Goal: Task Accomplishment & Management: Use online tool/utility

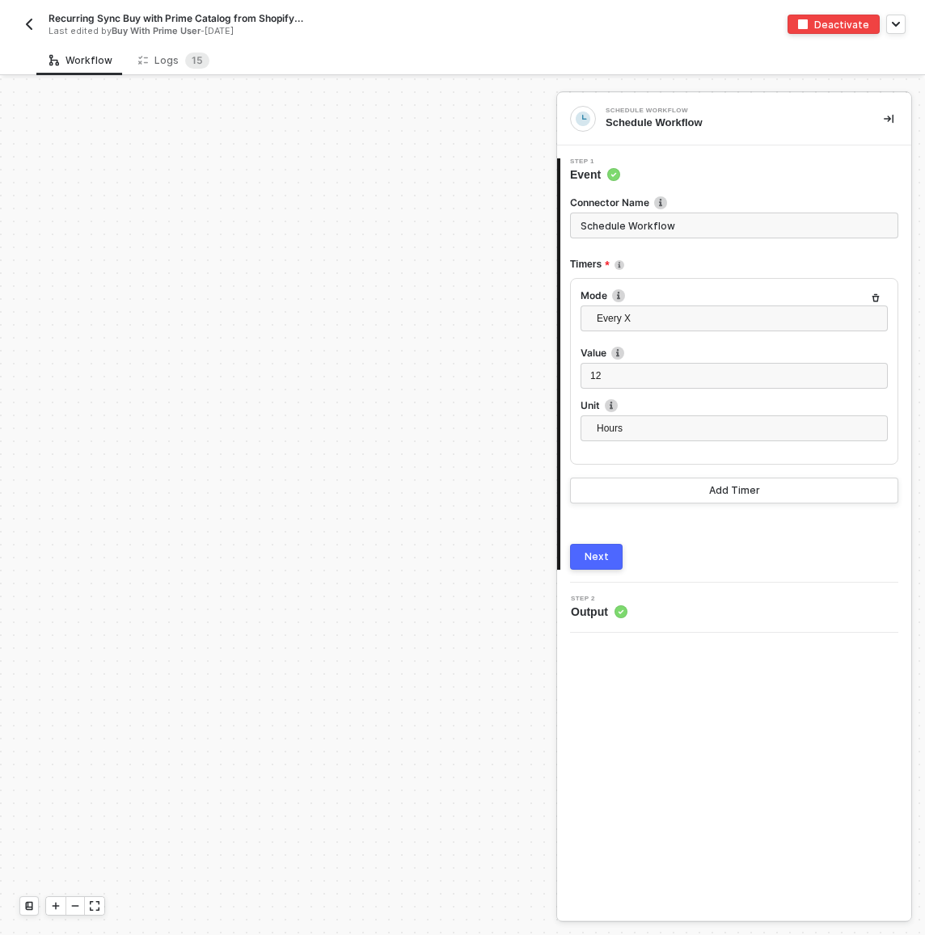
scroll to position [876, 4107]
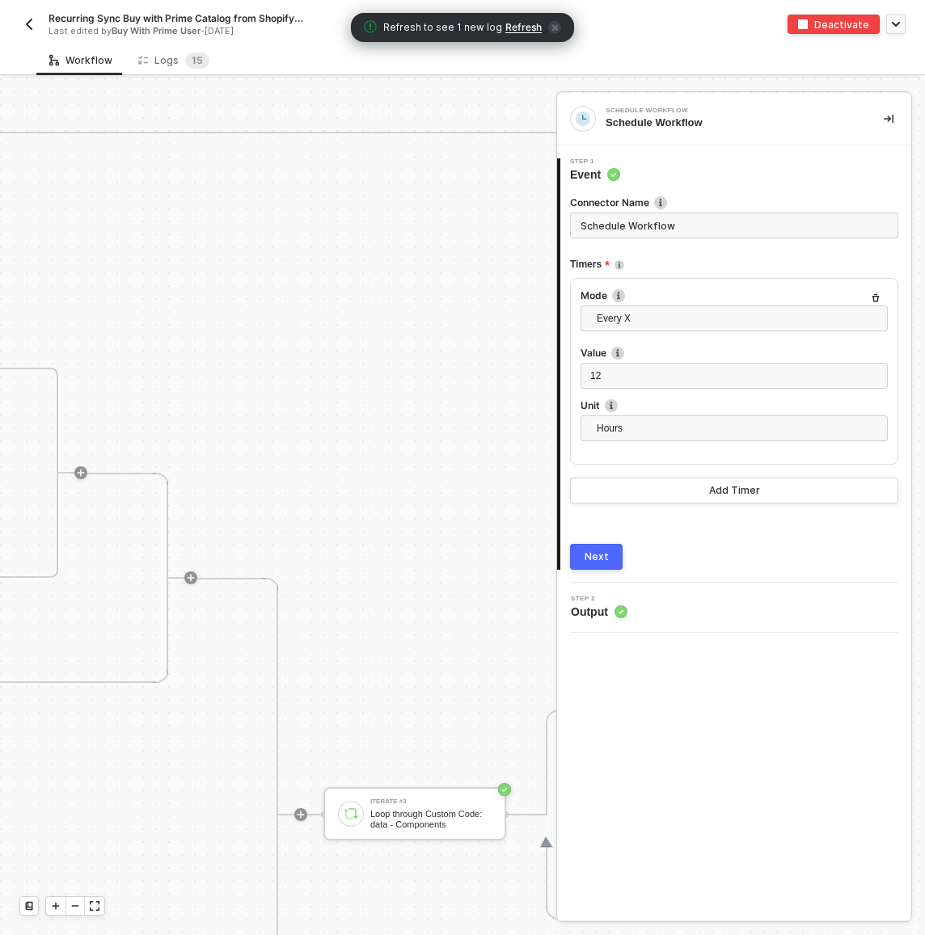
drag, startPoint x: 739, startPoint y: 65, endPoint x: 738, endPoint y: 74, distance: 8.9
click at [738, 74] on div "Workflow Logs 1 5" at bounding box center [480, 60] width 889 height 30
click at [32, 16] on button "button" at bounding box center [28, 24] width 19 height 19
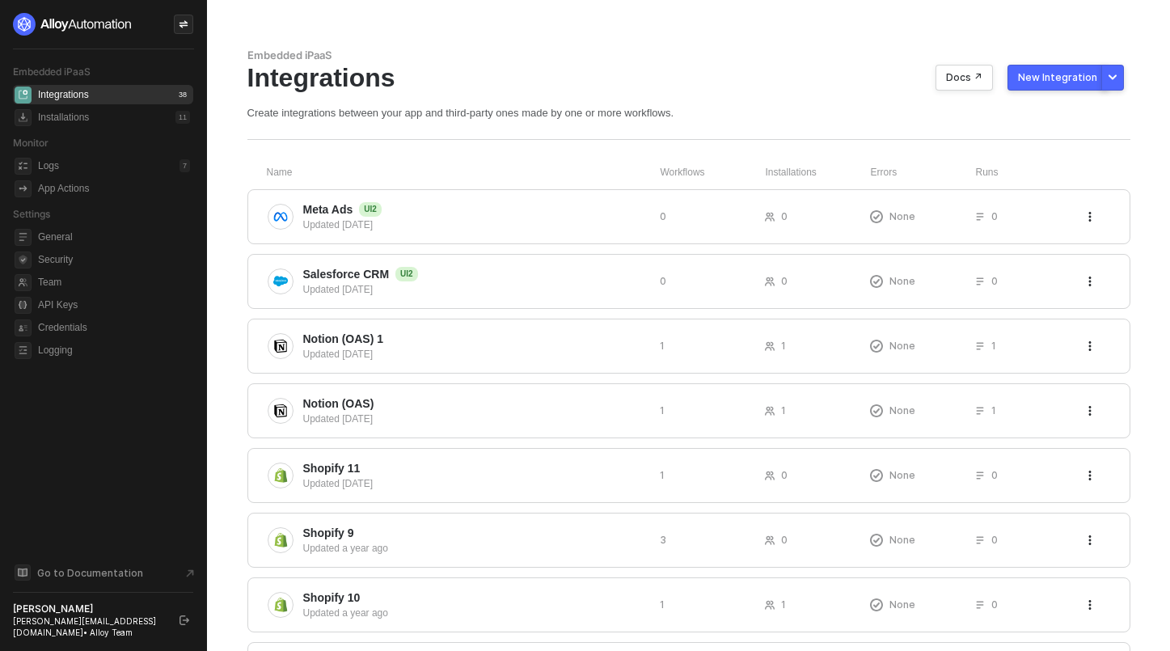
click at [186, 32] on div at bounding box center [183, 24] width 19 height 19
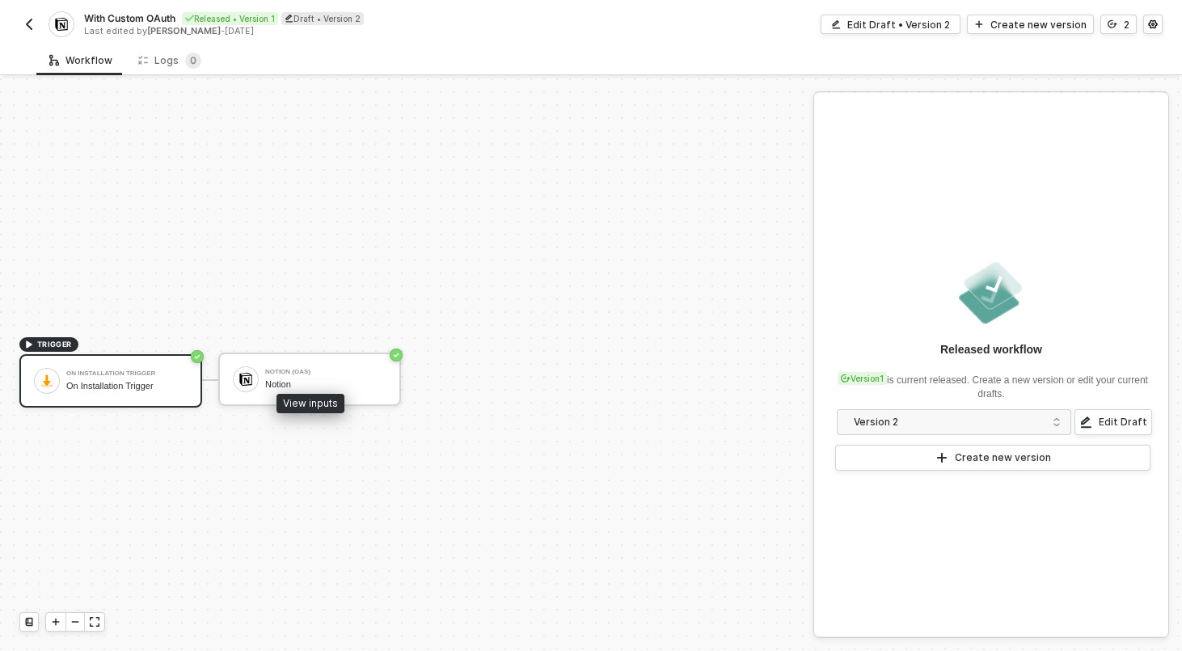
scroll to position [30, 0]
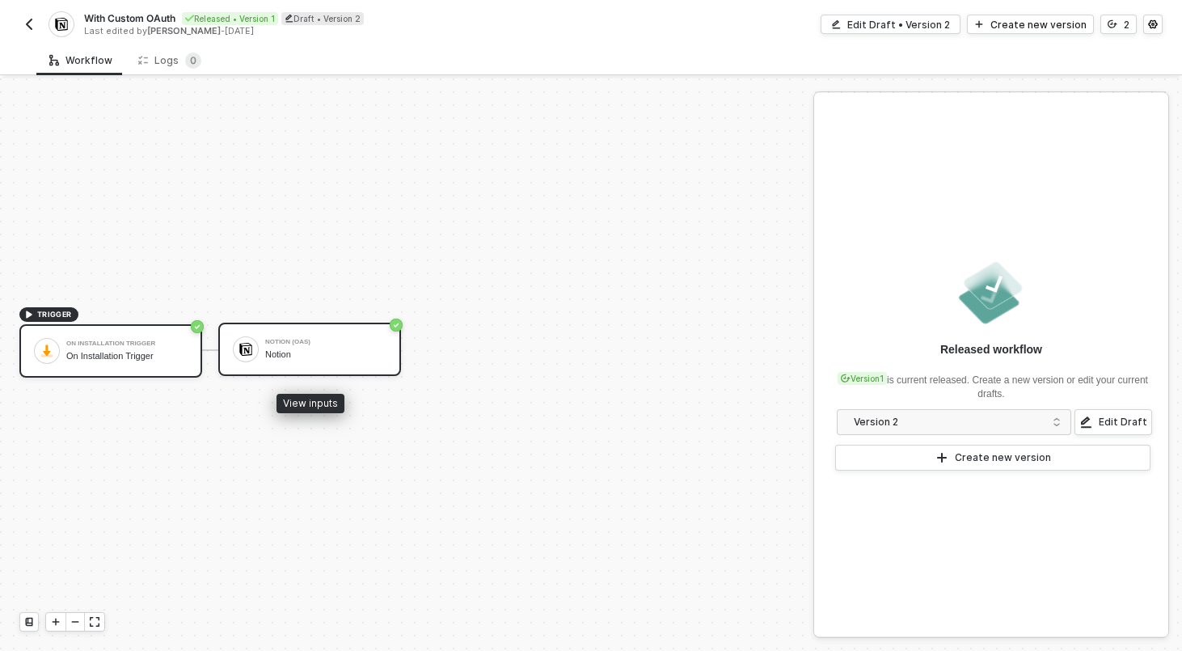
click at [323, 359] on div "Notion" at bounding box center [325, 354] width 121 height 11
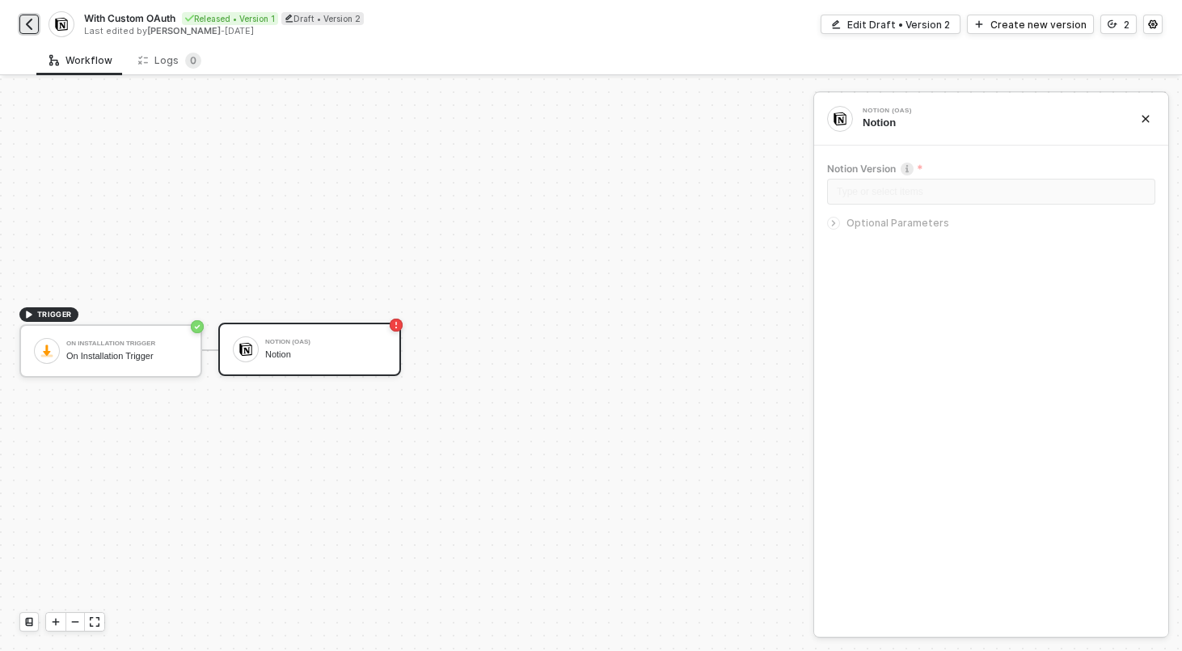
click at [27, 27] on img "button" at bounding box center [29, 24] width 13 height 13
